Goal: Use online tool/utility: Utilize a website feature to perform a specific function

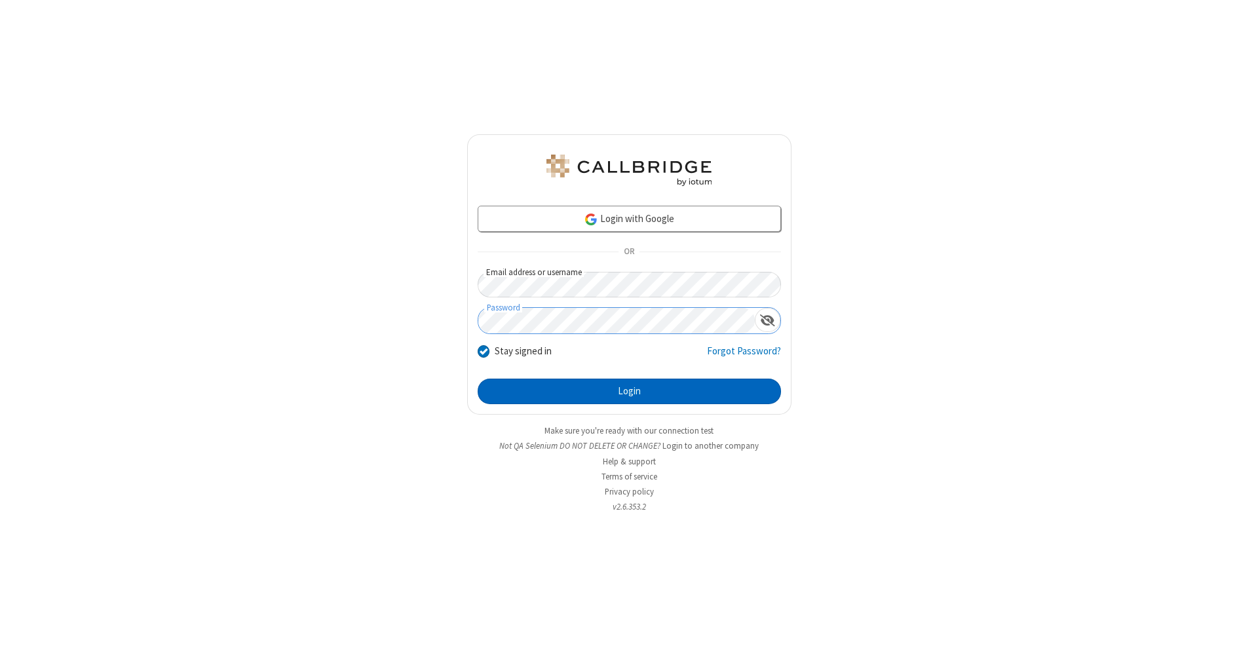
click at [629, 392] on button "Login" at bounding box center [629, 392] width 303 height 26
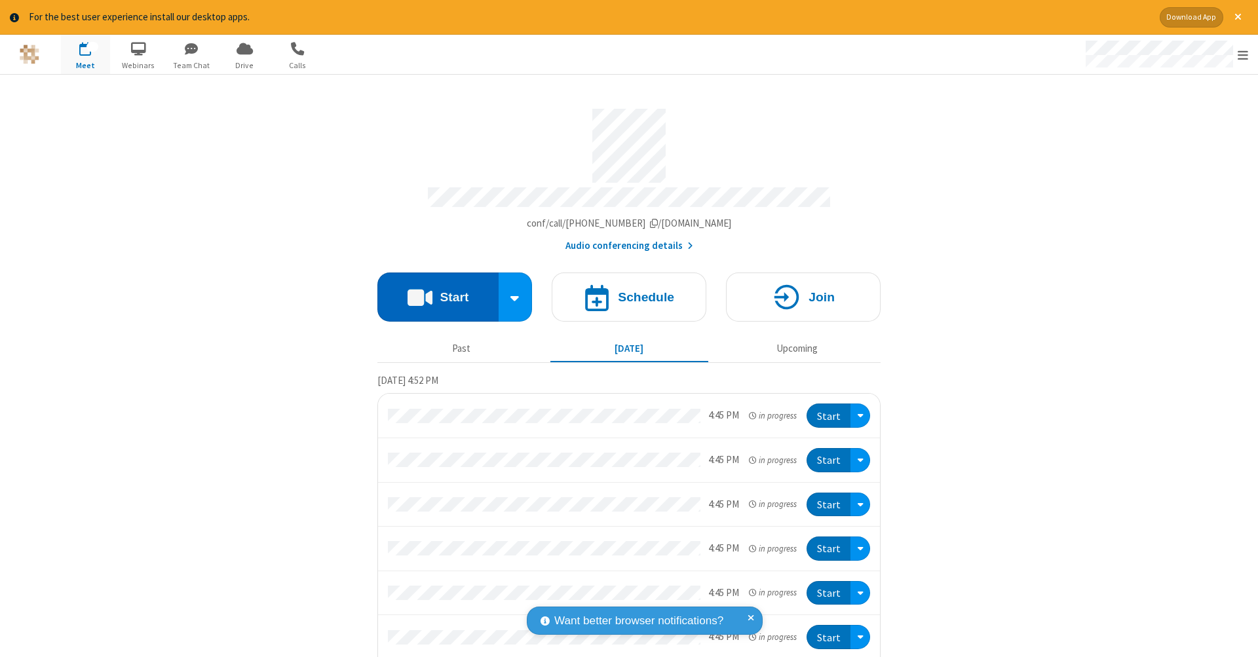
click at [433, 290] on button "Start" at bounding box center [437, 297] width 121 height 49
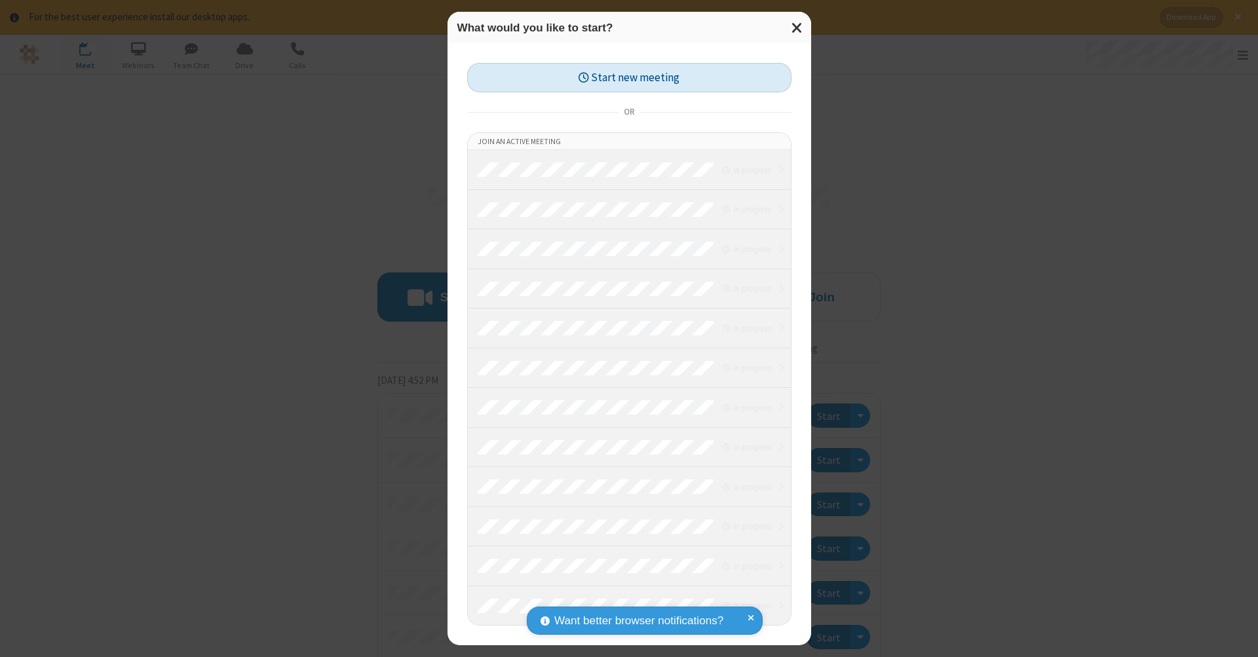
click at [629, 77] on button "Start new meeting" at bounding box center [629, 77] width 324 height 29
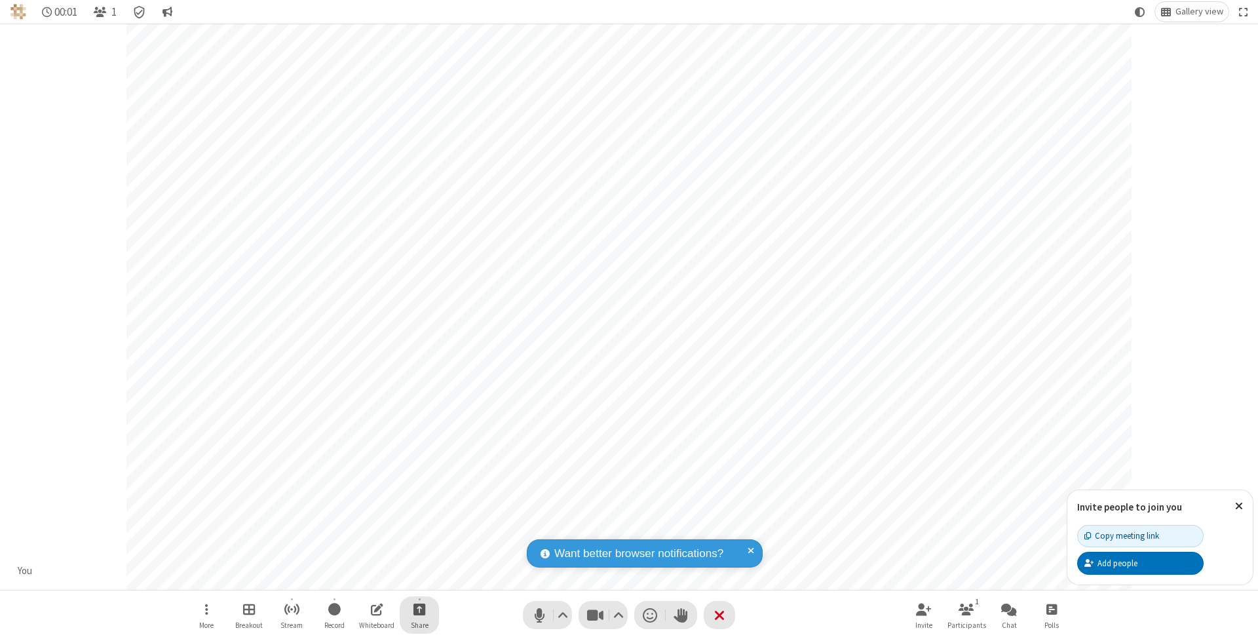
click at [419, 609] on span "Start sharing" at bounding box center [420, 609] width 12 height 16
click at [419, 530] on span "Share additional camera" at bounding box center [427, 533] width 97 height 11
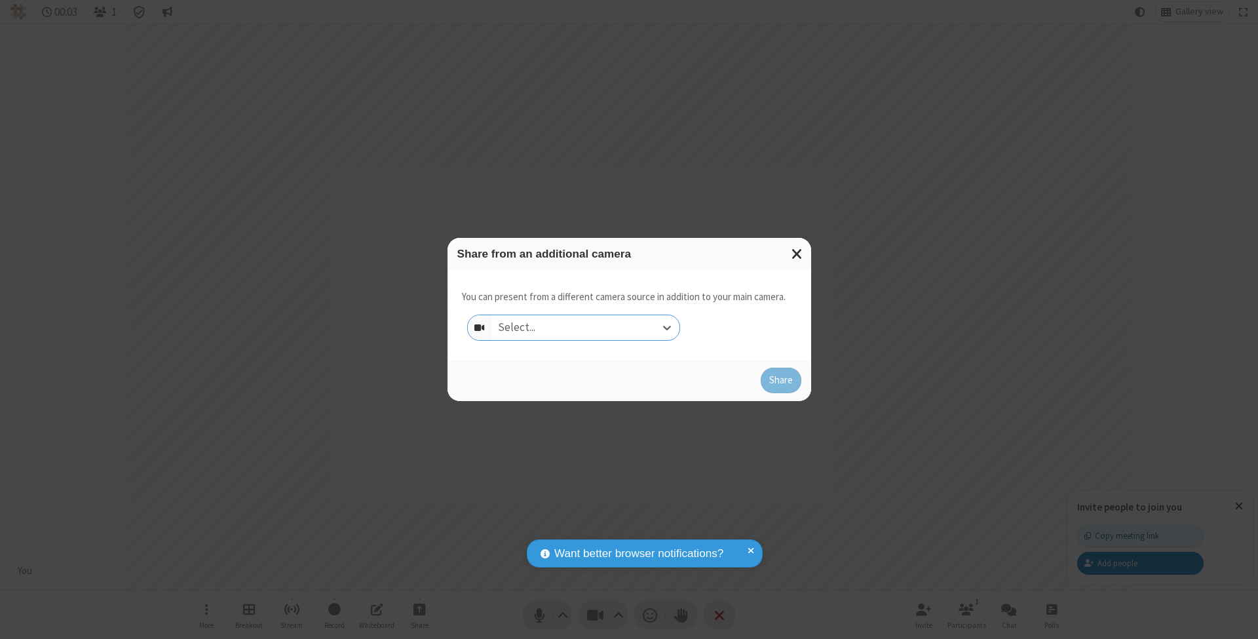
click at [585, 327] on div "Select..." at bounding box center [585, 327] width 188 height 25
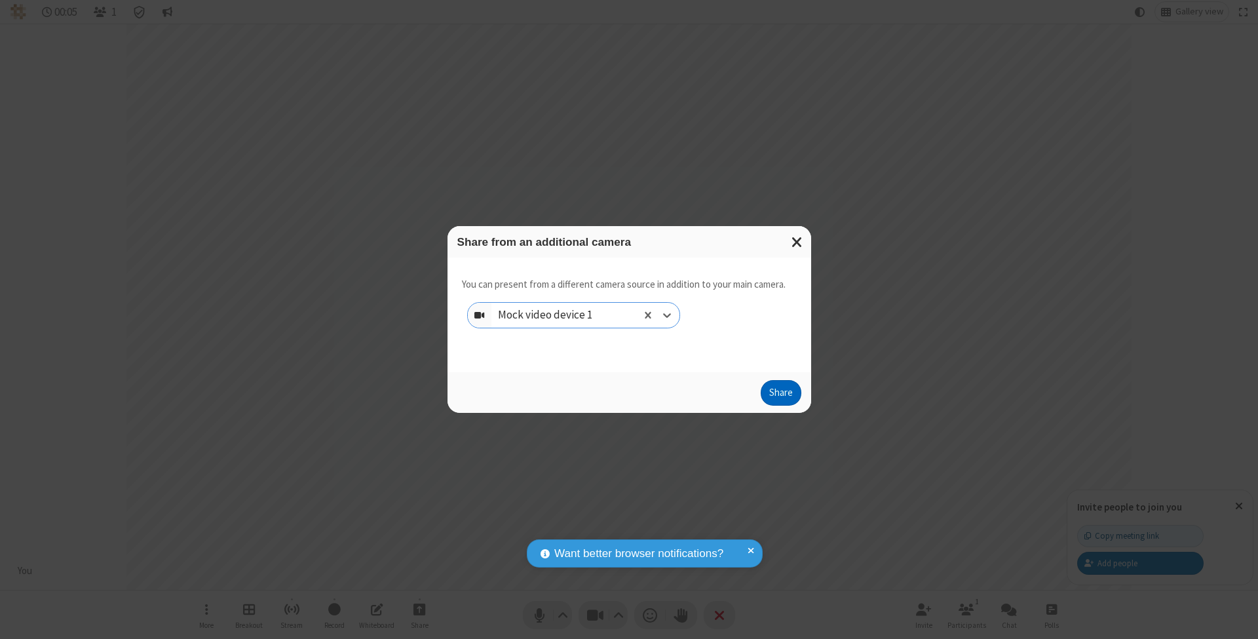
click at [780, 405] on button "Share" at bounding box center [781, 393] width 41 height 26
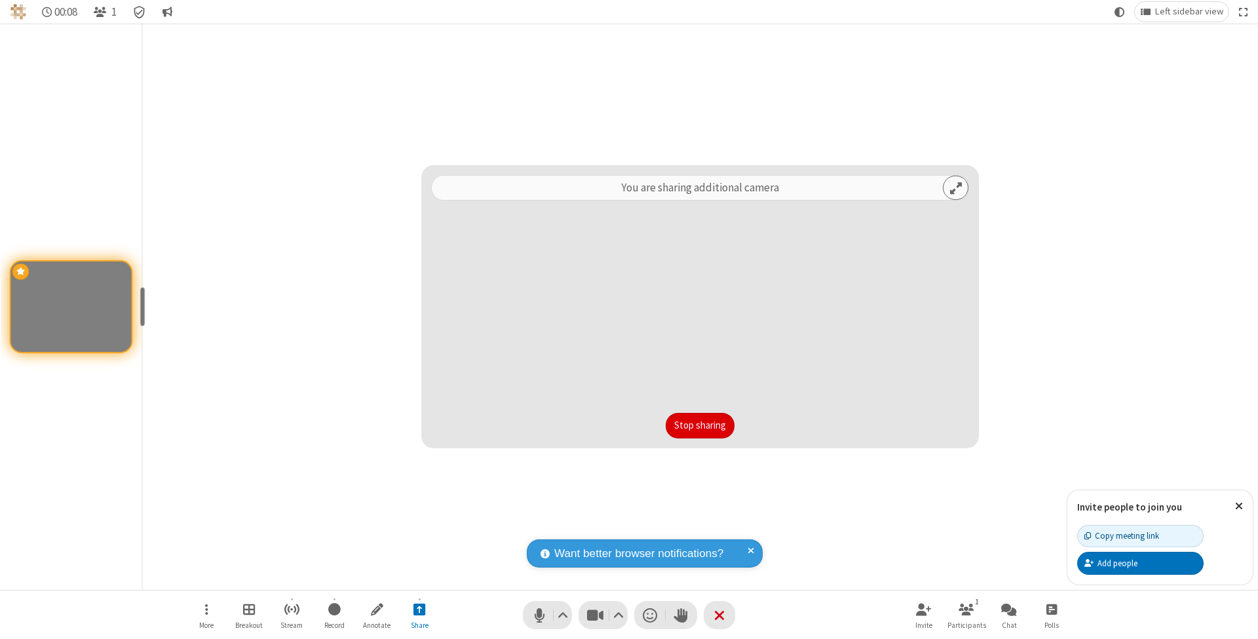
click at [700, 425] on button "Stop sharing" at bounding box center [700, 426] width 69 height 26
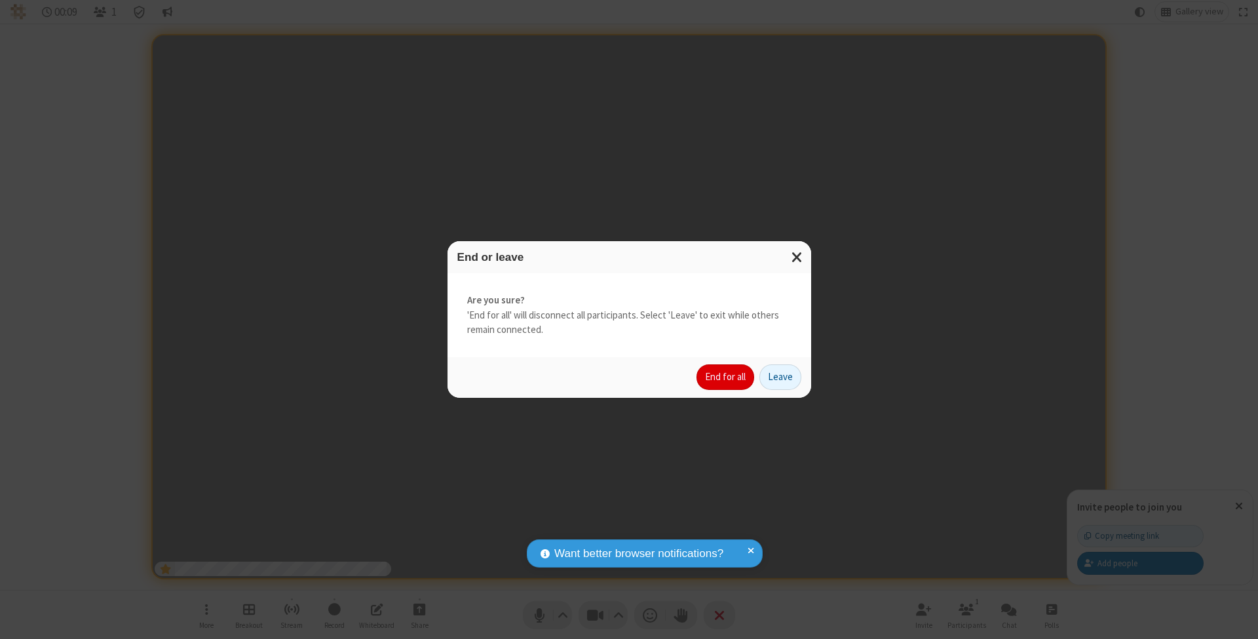
click at [726, 376] on button "End for all" at bounding box center [726, 377] width 58 height 26
